Goal: Task Accomplishment & Management: Manage account settings

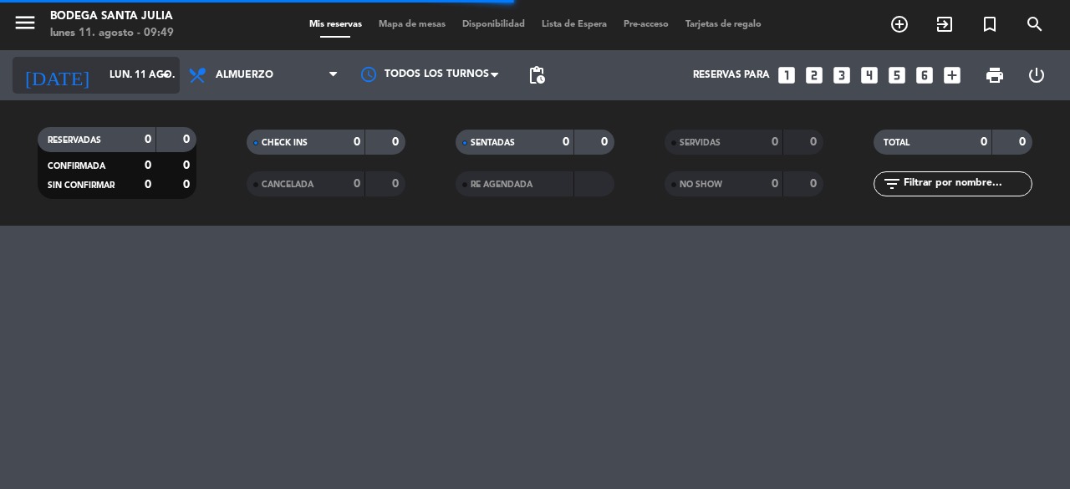
click at [168, 69] on icon "arrow_drop_down" at bounding box center [166, 75] width 20 height 20
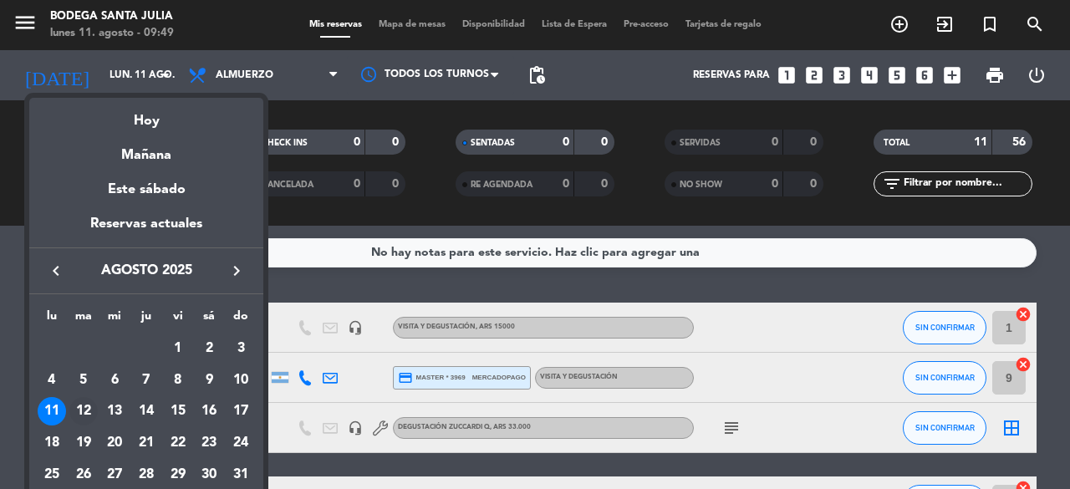
click at [83, 408] on div "12" at bounding box center [83, 411] width 28 height 28
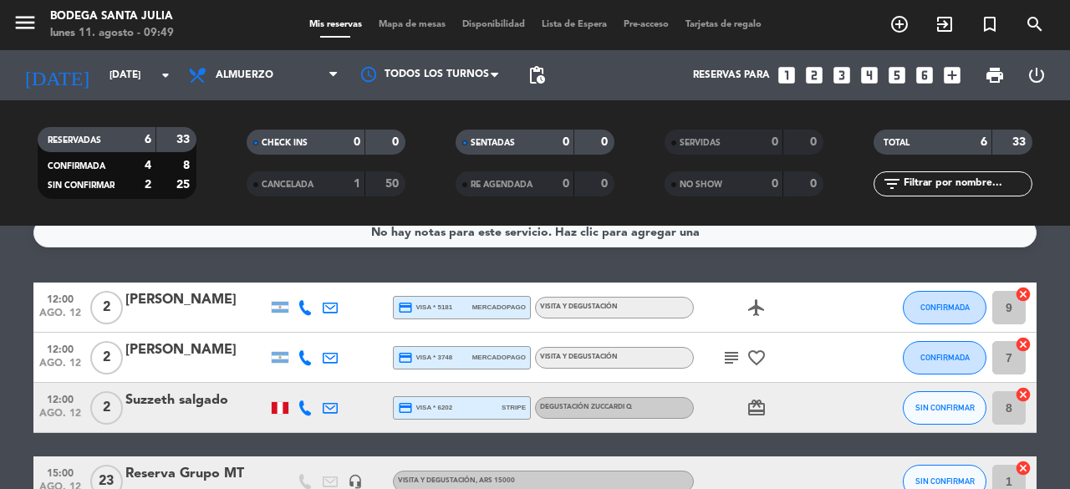
scroll to position [72, 0]
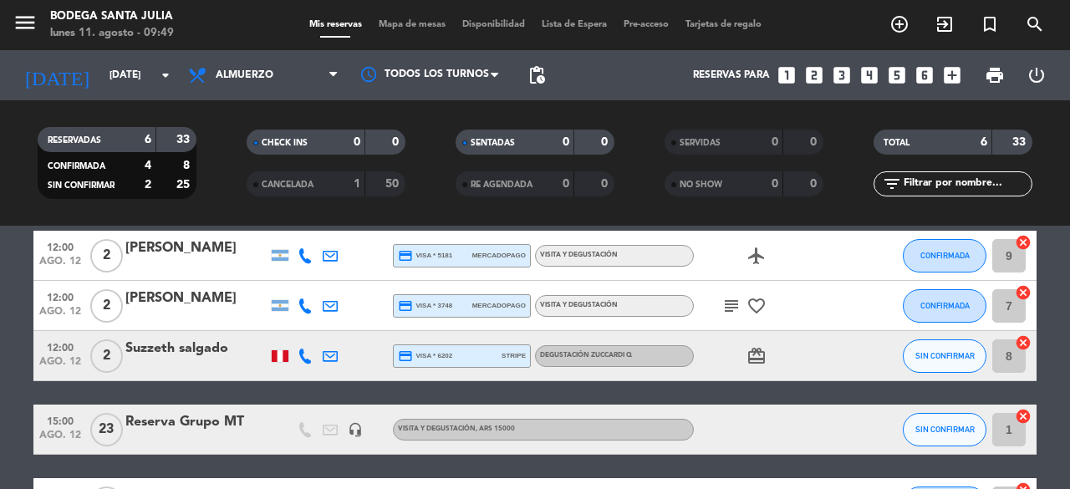
click at [240, 426] on div "Reserva Grupo MT" at bounding box center [196, 422] width 142 height 22
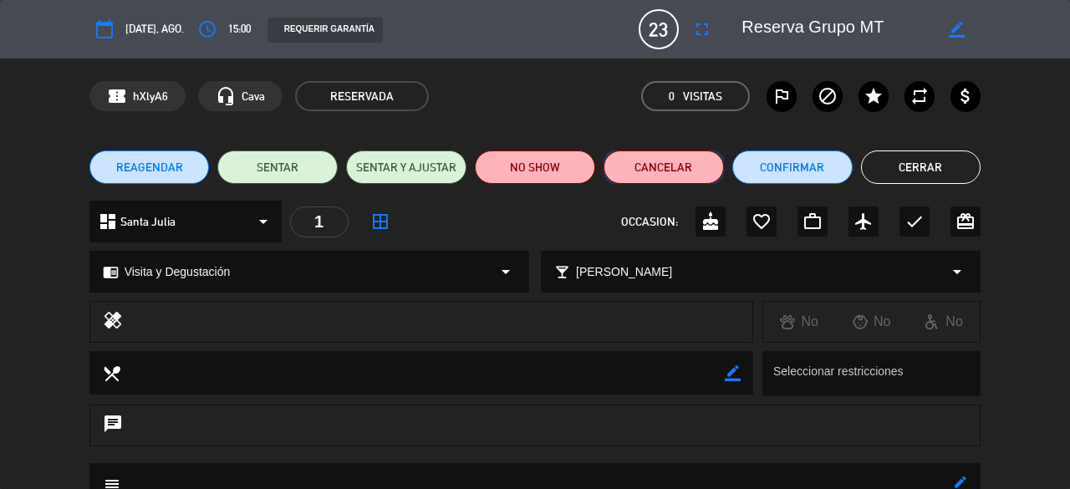
click at [676, 169] on button "Cancelar" at bounding box center [664, 166] width 120 height 33
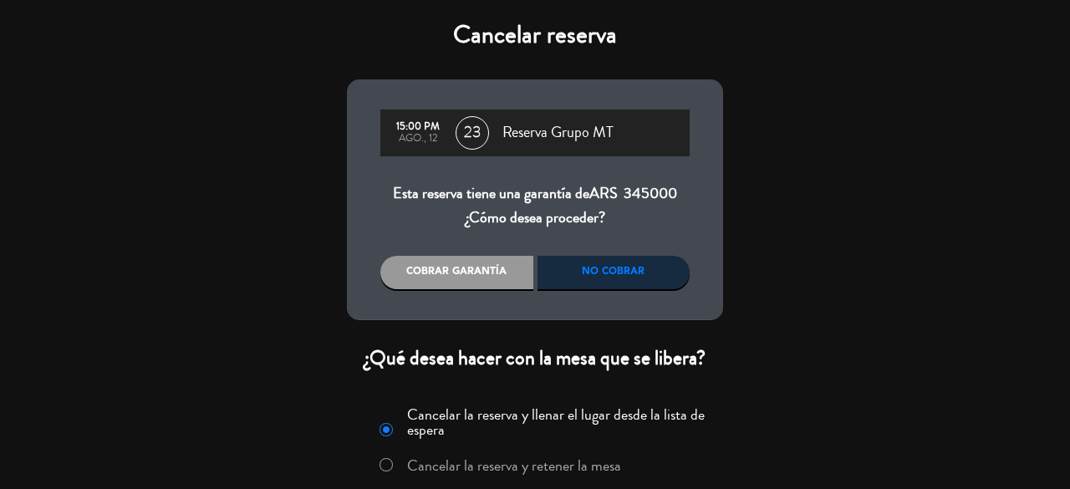
scroll to position [100, 0]
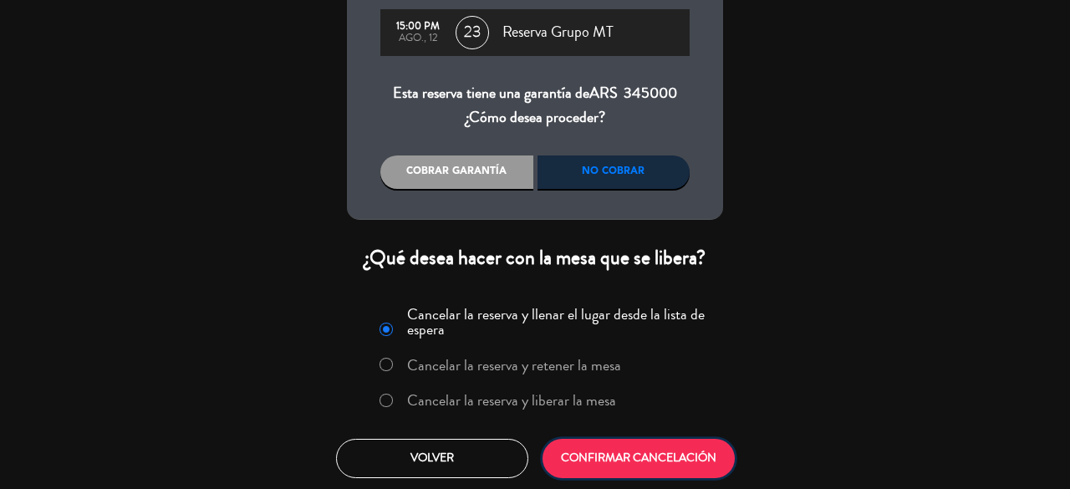
click at [651, 455] on button "CONFIRMAR CANCELACIÓN" at bounding box center [639, 458] width 192 height 39
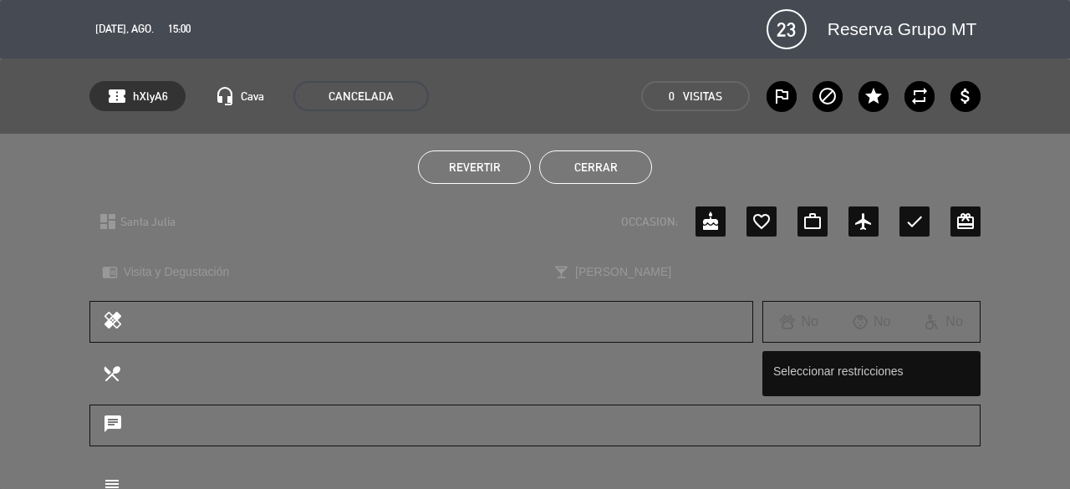
click at [629, 168] on button "Cerrar" at bounding box center [595, 166] width 113 height 33
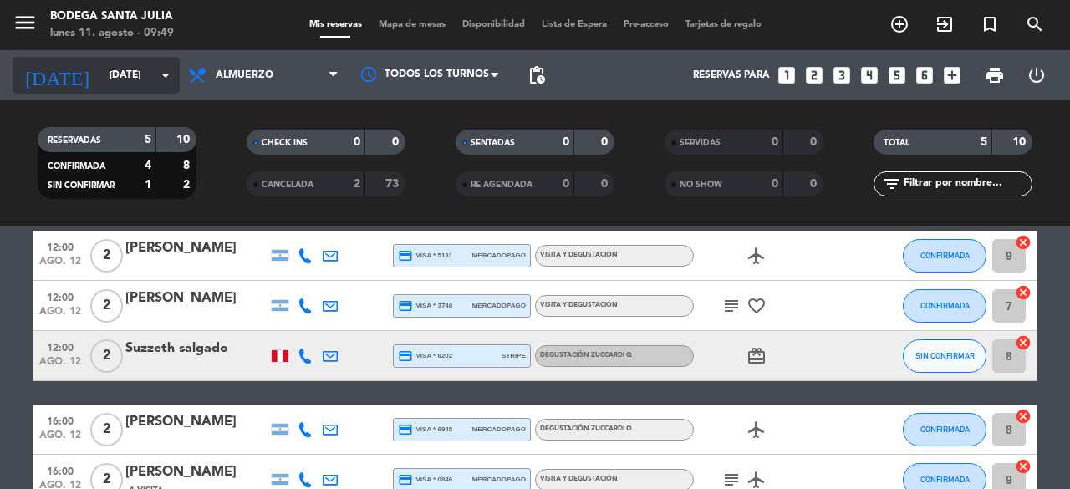
click at [163, 76] on icon "arrow_drop_down" at bounding box center [166, 75] width 20 height 20
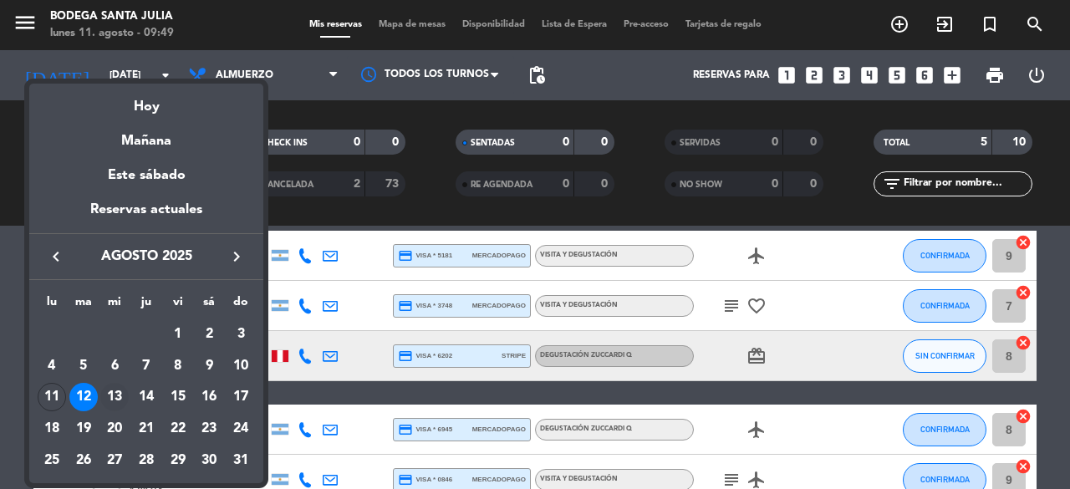
click at [121, 401] on div "13" at bounding box center [114, 397] width 28 height 28
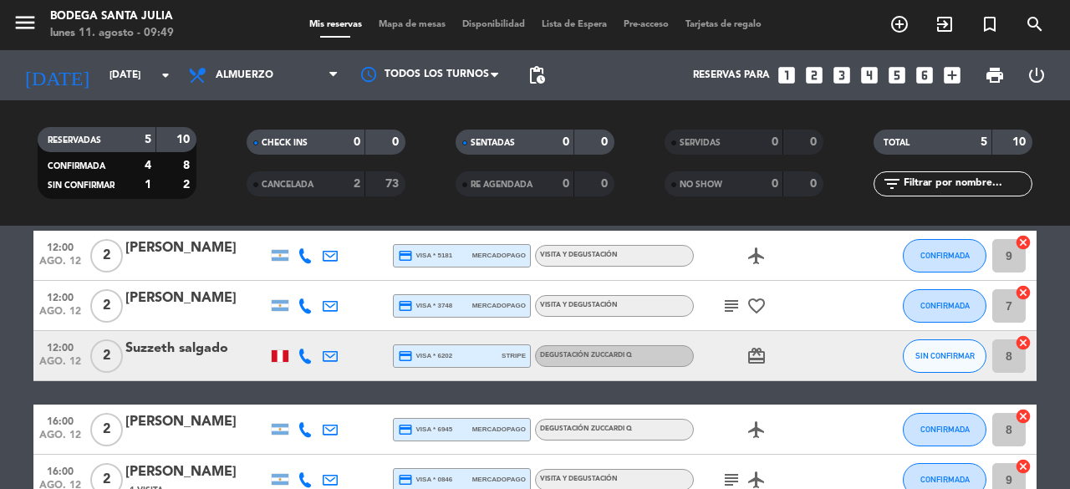
type input "mié. 13 ago."
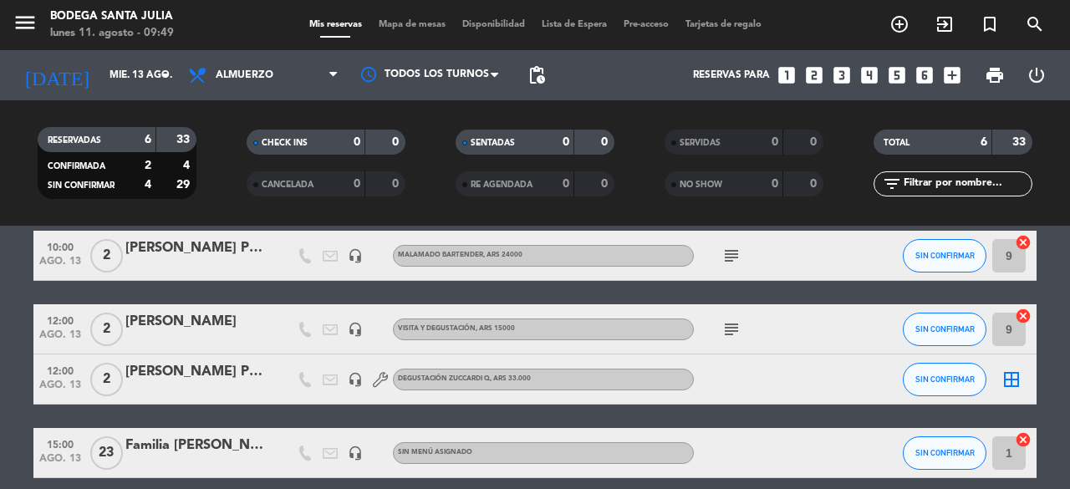
click at [176, 451] on div "Familia [PERSON_NAME]" at bounding box center [196, 446] width 142 height 22
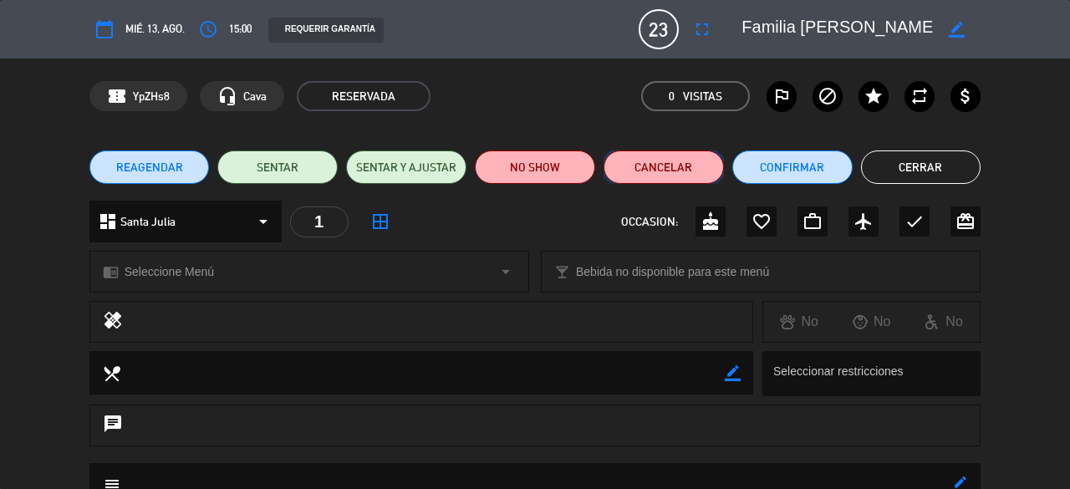
click at [681, 169] on button "Cancelar" at bounding box center [664, 166] width 120 height 33
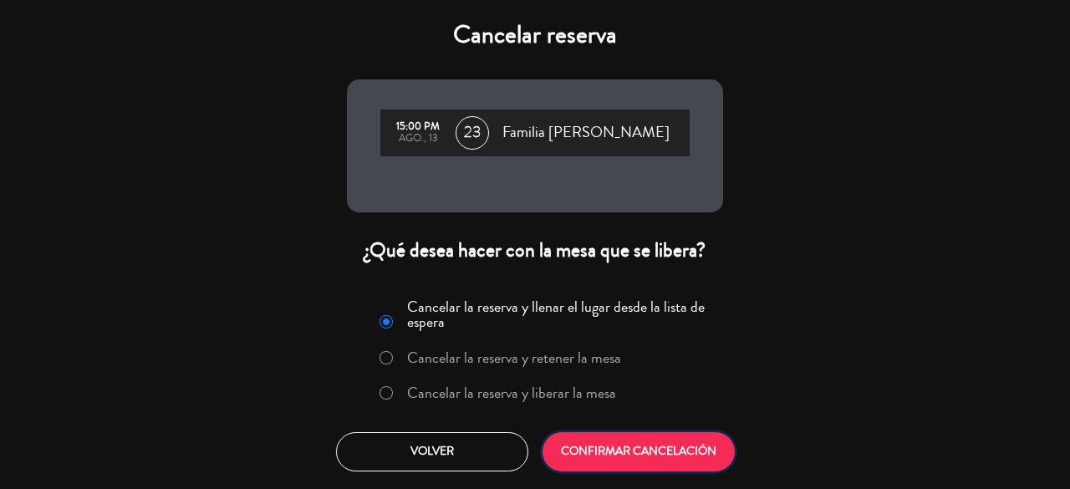
click at [635, 446] on button "CONFIRMAR CANCELACIÓN" at bounding box center [639, 451] width 192 height 39
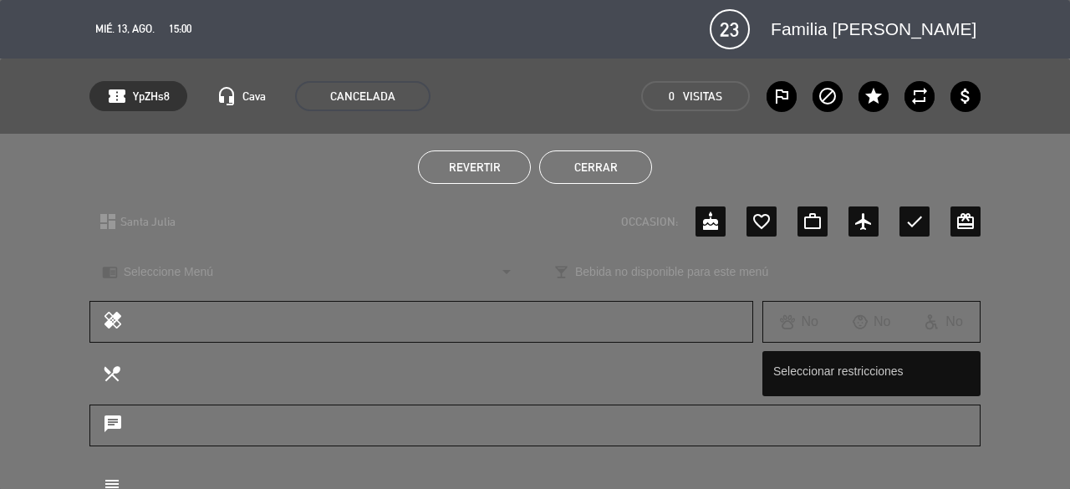
click at [607, 168] on button "Cerrar" at bounding box center [595, 166] width 113 height 33
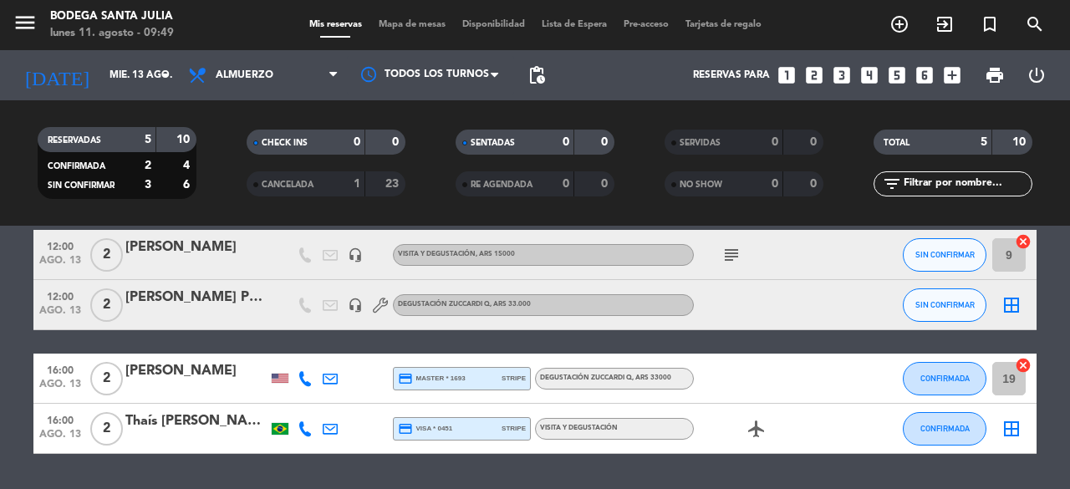
scroll to position [153, 0]
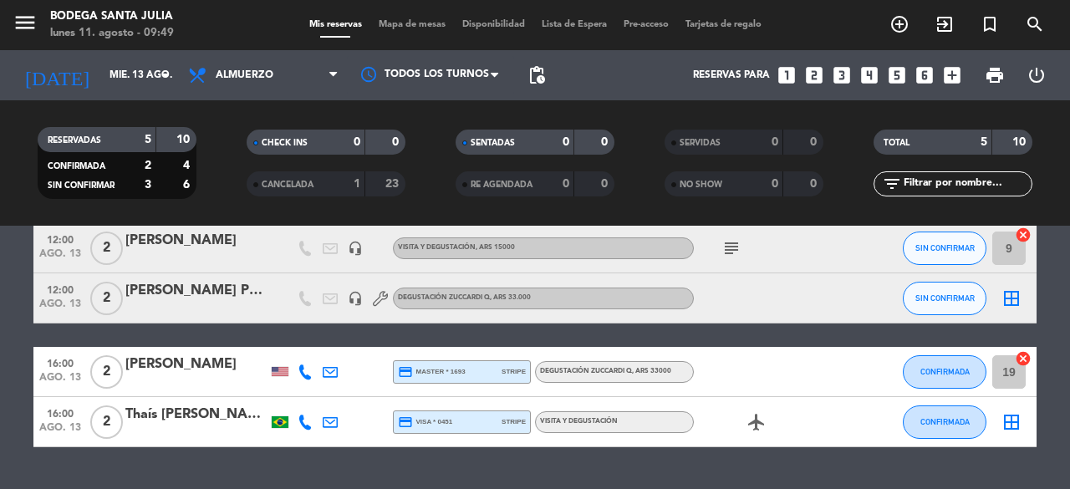
click at [1053, 299] on bookings-row "10:00 [DATE] 2 [PERSON_NAME] PC [PERSON_NAME] headset_mic Malamado Bartender , …" at bounding box center [535, 299] width 1070 height 298
